Goal: Transaction & Acquisition: Purchase product/service

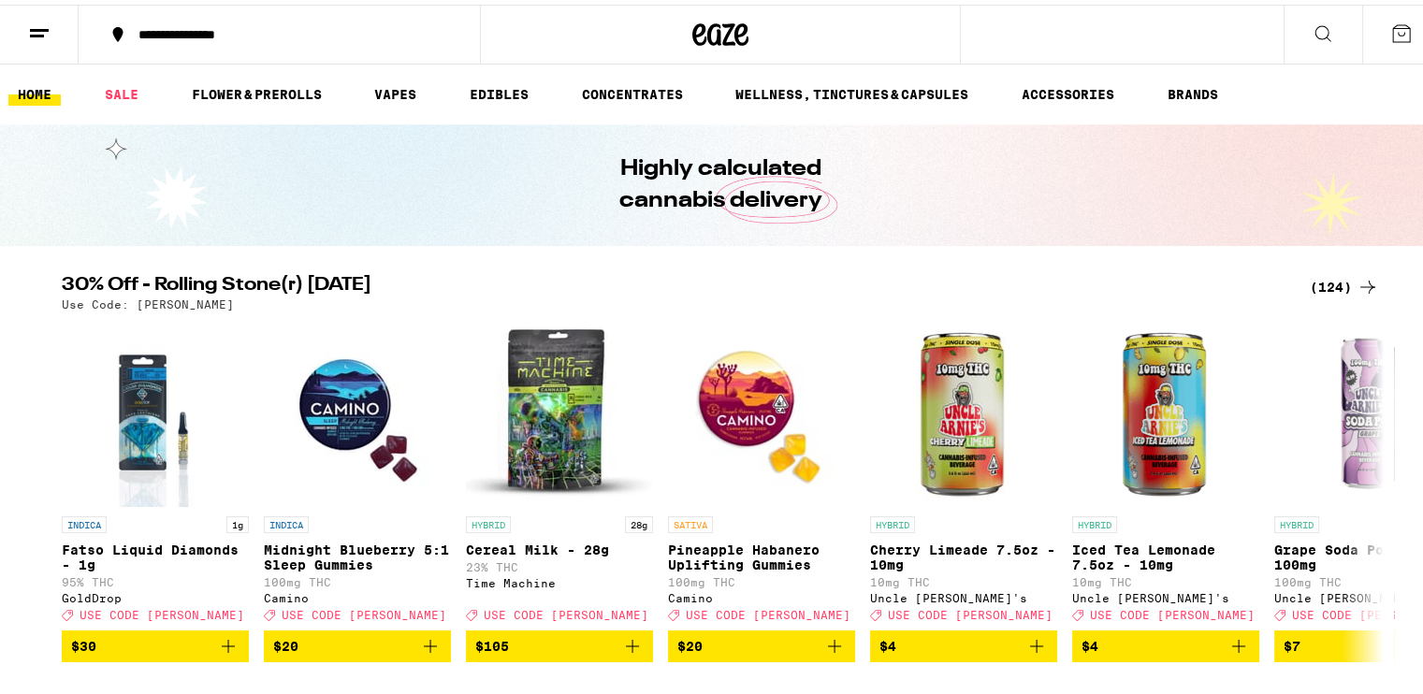
click at [1323, 280] on div "(124)" at bounding box center [1344, 282] width 69 height 22
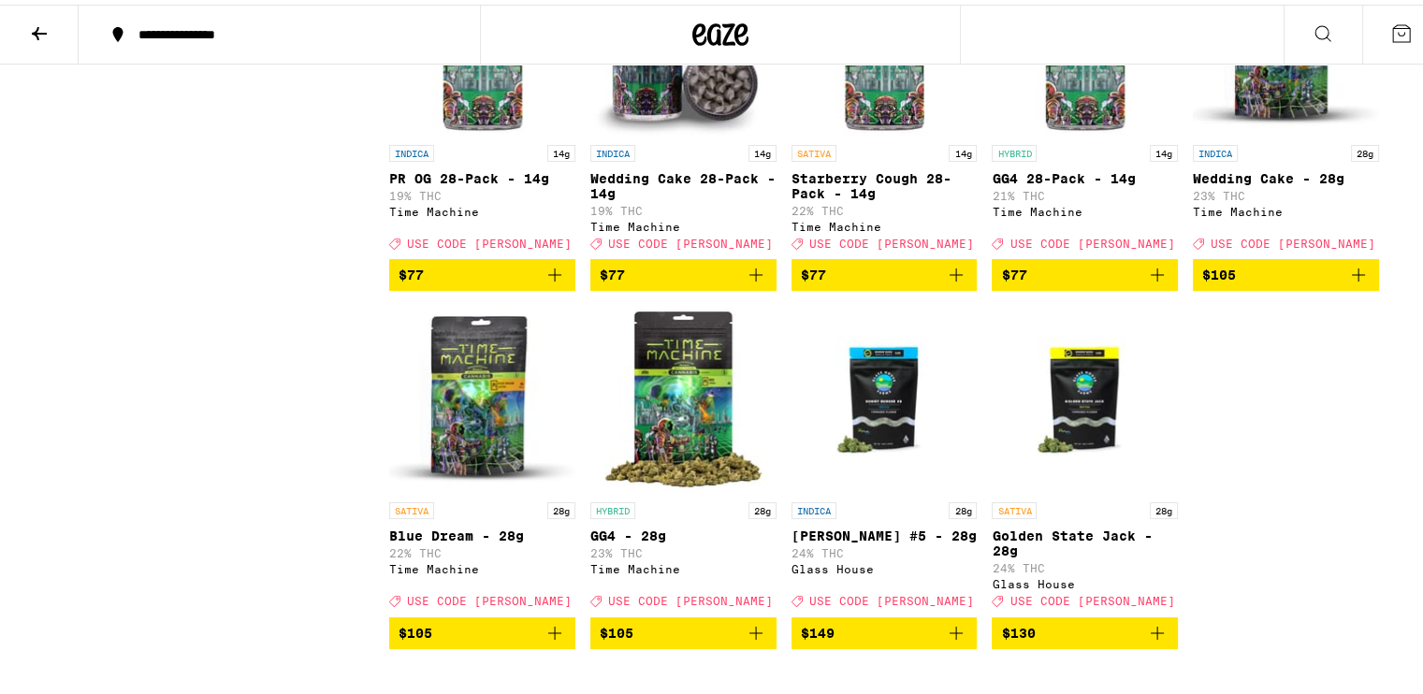
scroll to position [9122, 0]
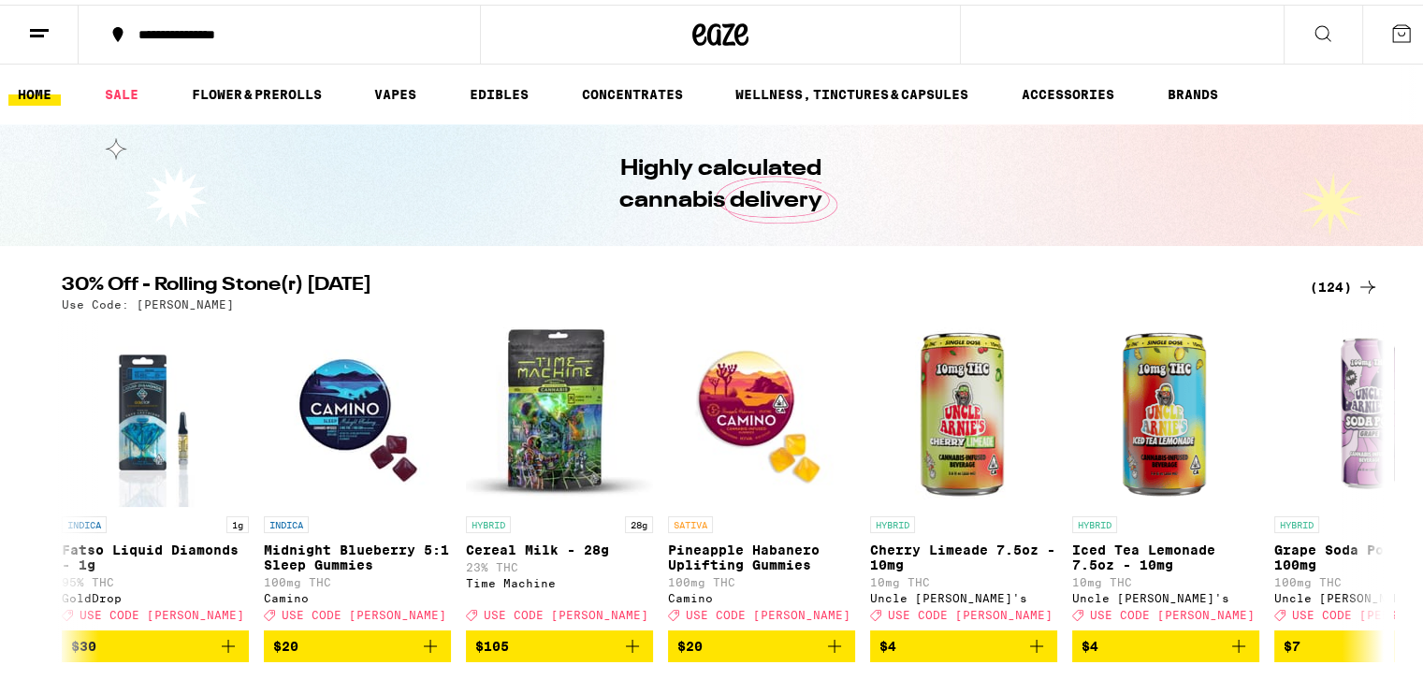
scroll to position [1403, 0]
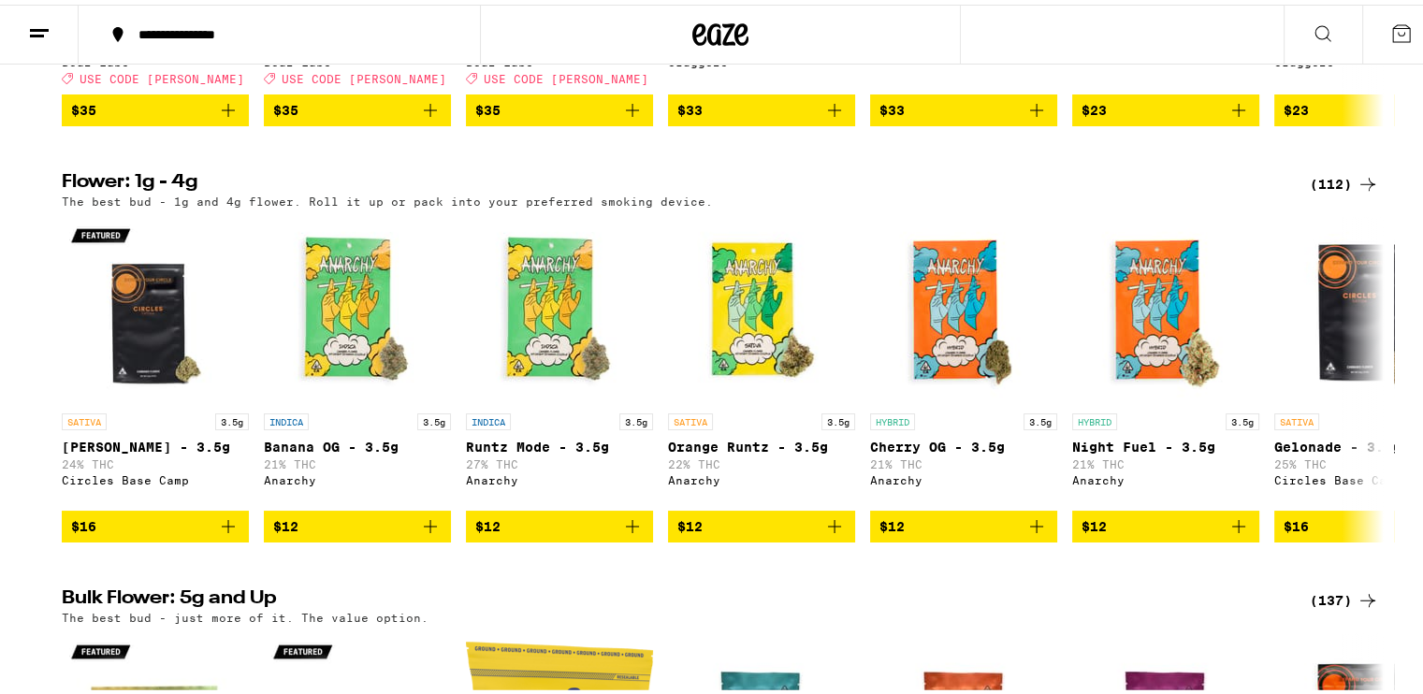
click at [1329, 191] on div "(112)" at bounding box center [1344, 179] width 69 height 22
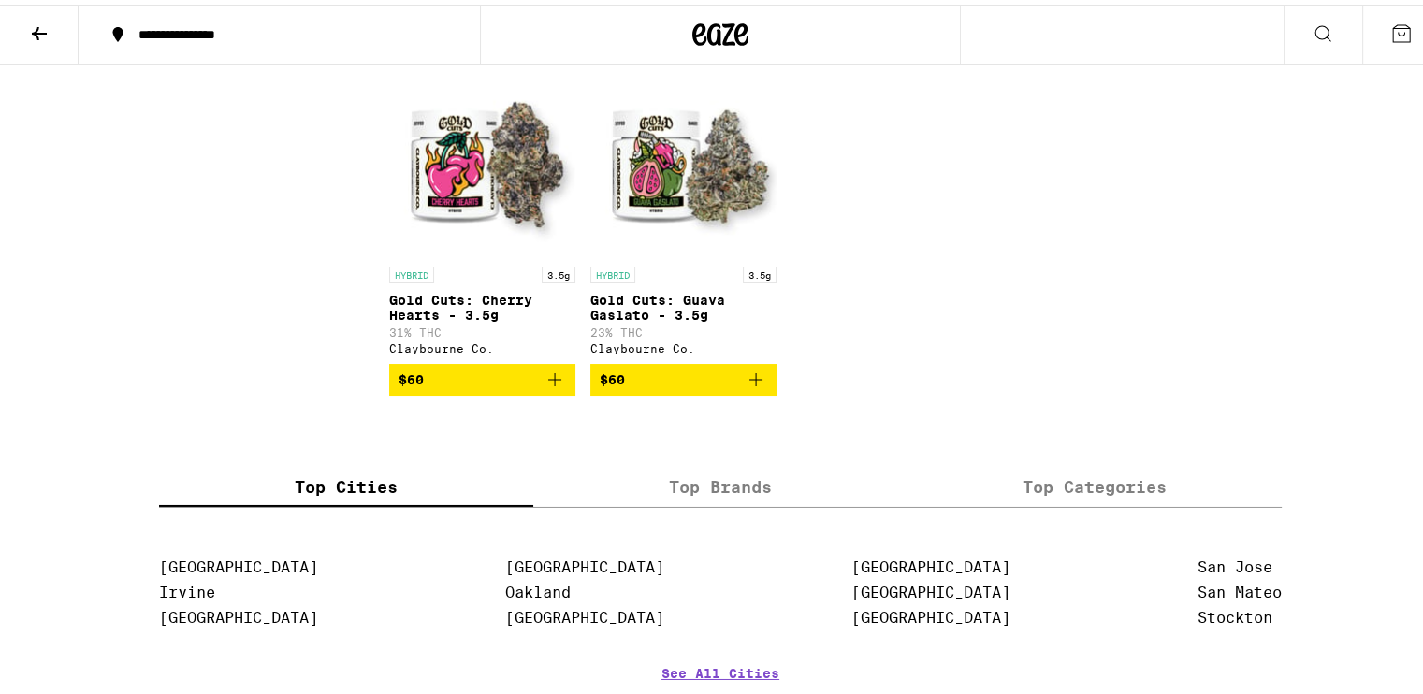
scroll to position [7836, 0]
